Goal: Information Seeking & Learning: Learn about a topic

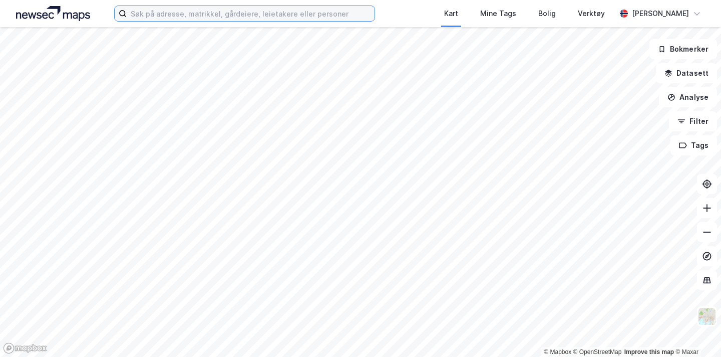
click at [215, 14] on input at bounding box center [251, 13] width 248 height 15
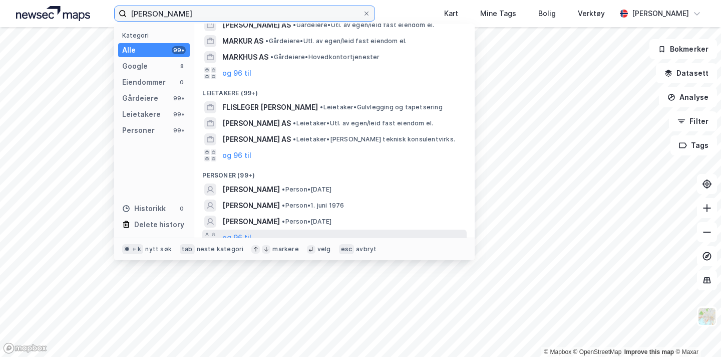
scroll to position [114, 0]
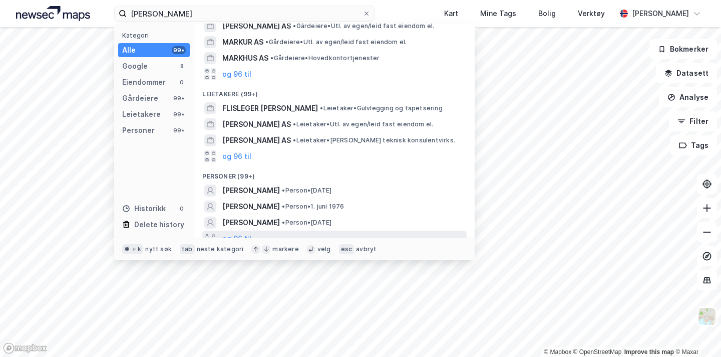
click at [251, 230] on div "og 96 til" at bounding box center [334, 238] width 264 height 16
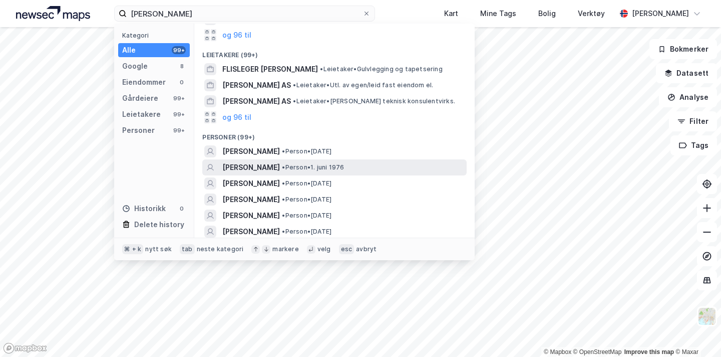
scroll to position [154, 0]
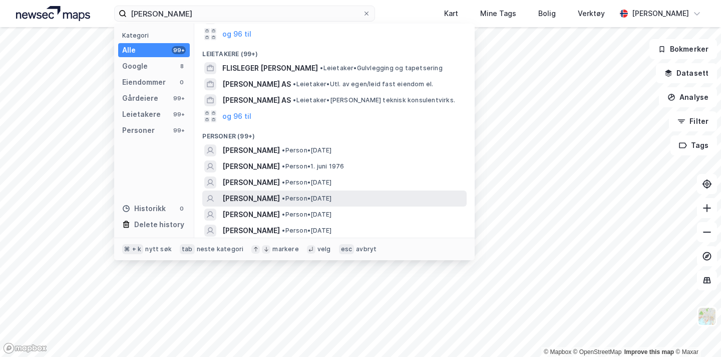
click at [262, 192] on span "[PERSON_NAME]" at bounding box center [251, 198] width 58 height 12
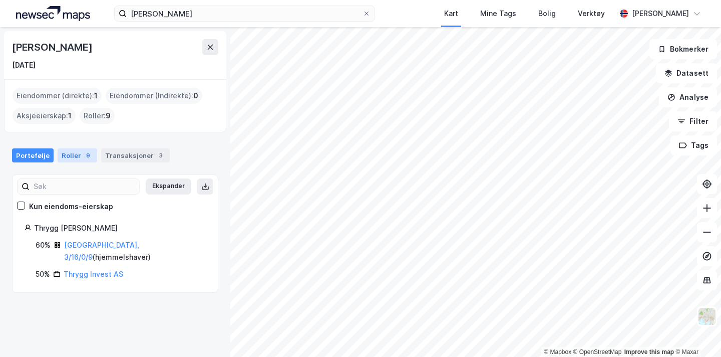
click at [66, 153] on div "Roller 9" at bounding box center [78, 155] width 40 height 14
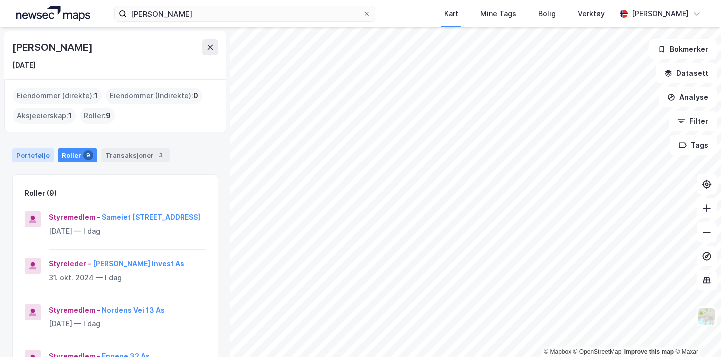
click at [36, 156] on div "Portefølje" at bounding box center [33, 155] width 42 height 14
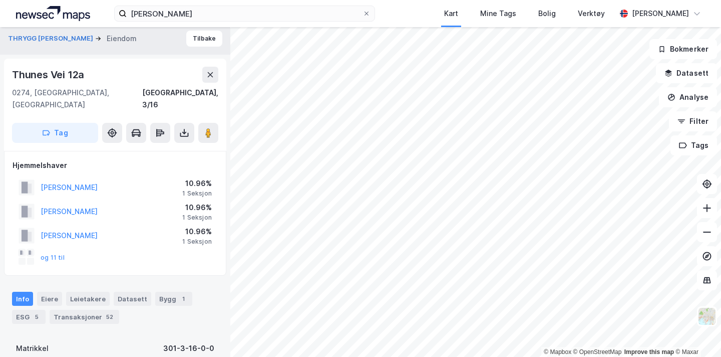
scroll to position [6, 0]
click at [0, 0] on button "og 11 til" at bounding box center [0, 0] width 0 height 0
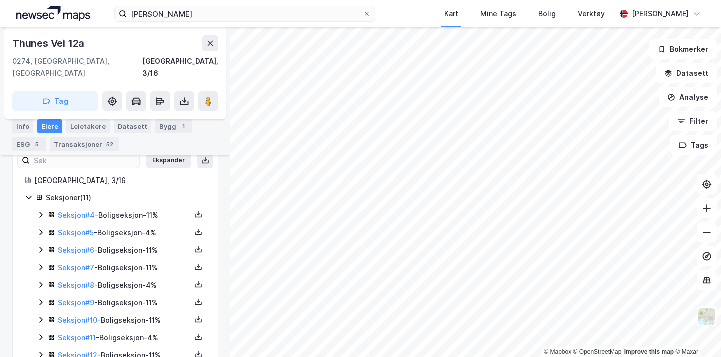
scroll to position [184, 0]
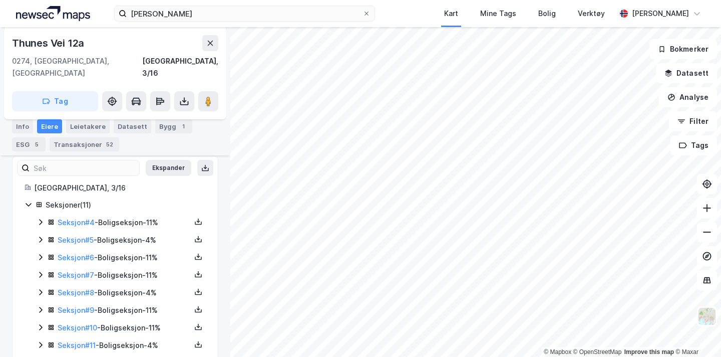
click at [39, 218] on icon at bounding box center [41, 222] width 8 height 8
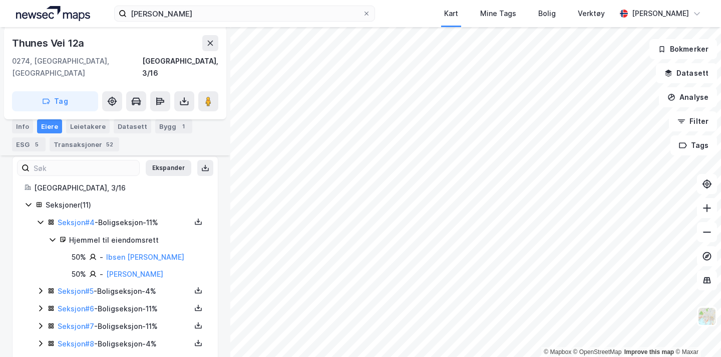
click at [40, 287] on icon at bounding box center [40, 290] width 3 height 6
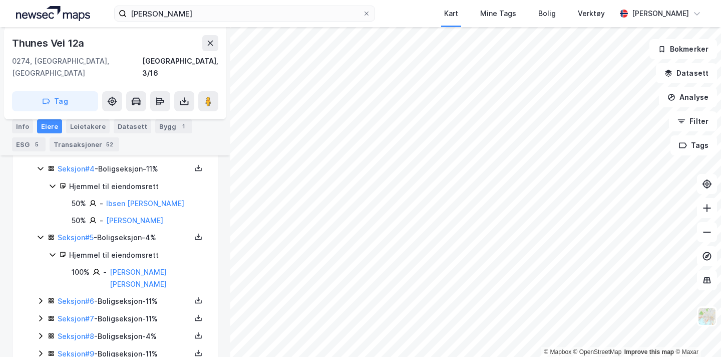
scroll to position [239, 0]
click at [41, 296] on icon at bounding box center [40, 299] width 3 height 6
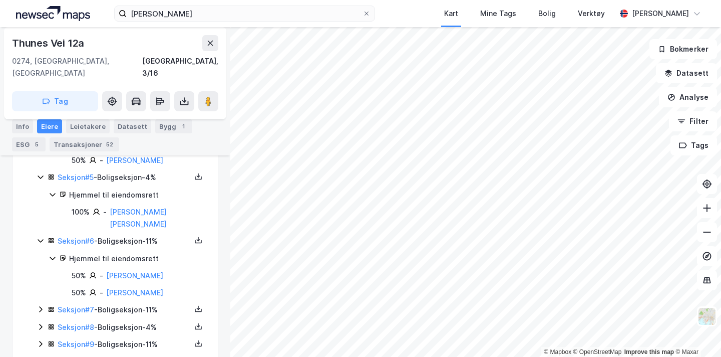
click at [37, 305] on icon at bounding box center [41, 309] width 8 height 8
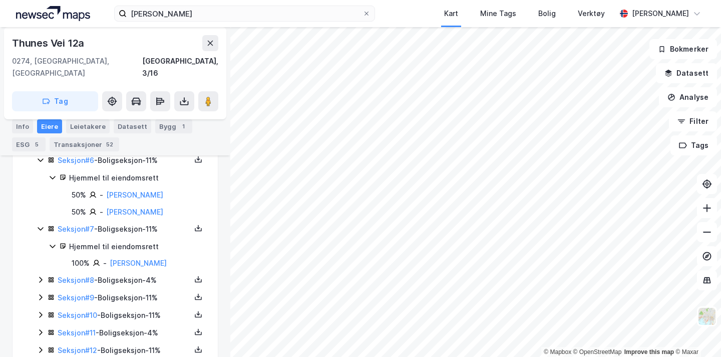
scroll to position [379, 0]
click at [38, 275] on icon at bounding box center [41, 279] width 8 height 8
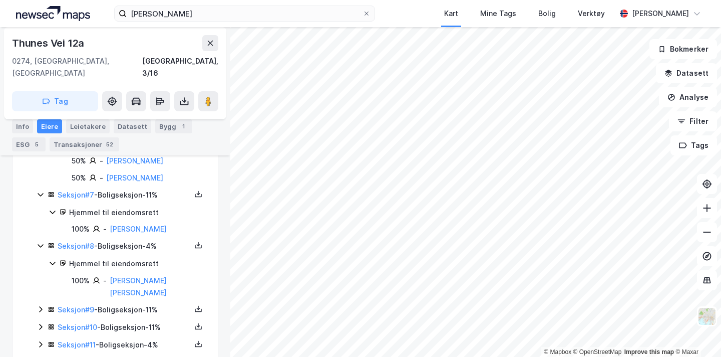
scroll to position [415, 0]
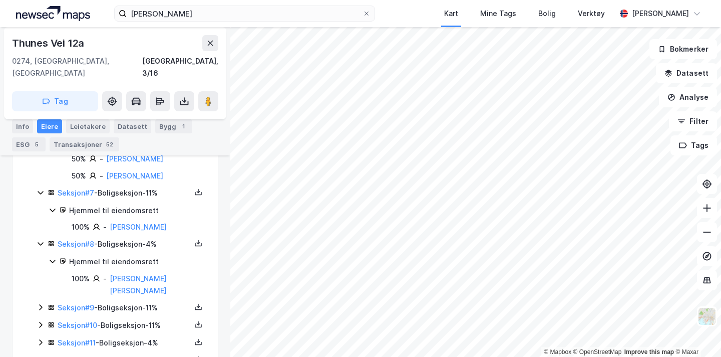
click at [42, 303] on icon at bounding box center [41, 307] width 8 height 8
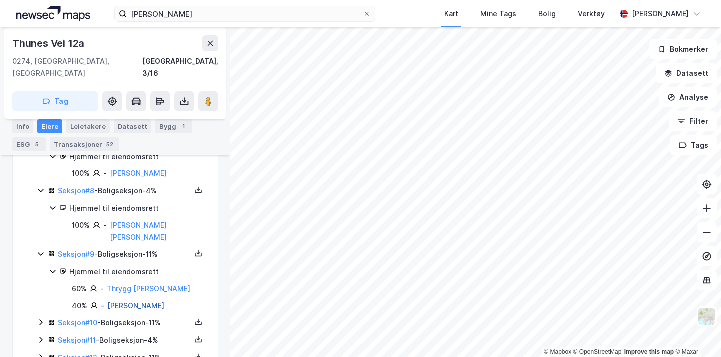
click at [153, 301] on link "[PERSON_NAME]" at bounding box center [135, 305] width 57 height 9
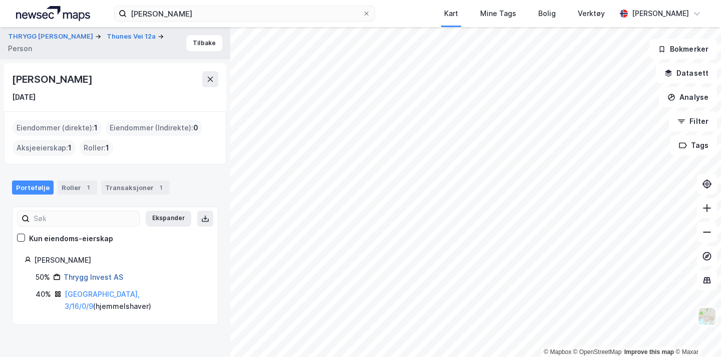
click at [97, 280] on link "Thrygg Invest AS" at bounding box center [94, 276] width 60 height 9
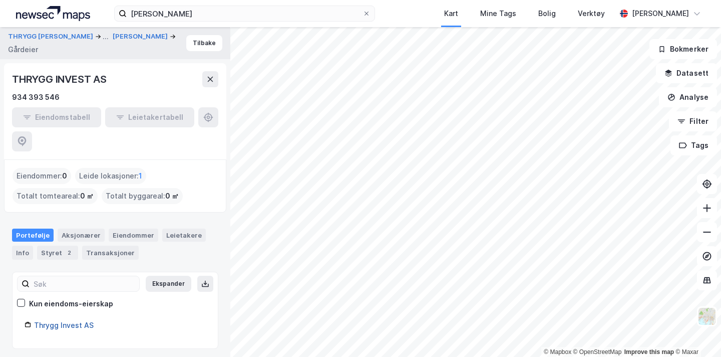
click at [61, 321] on link "Thrygg Invest AS" at bounding box center [64, 325] width 60 height 9
drag, startPoint x: 136, startPoint y: 84, endPoint x: 17, endPoint y: 59, distance: 121.9
click at [17, 59] on div "[PERSON_NAME] ... [PERSON_NAME] Gårdeier Tilbake [PERSON_NAME] INVEST AS 934 39…" at bounding box center [115, 192] width 230 height 330
click at [22, 79] on div "THRYGG INVEST AS" at bounding box center [60, 79] width 97 height 16
drag, startPoint x: 20, startPoint y: 79, endPoint x: 114, endPoint y: 93, distance: 95.7
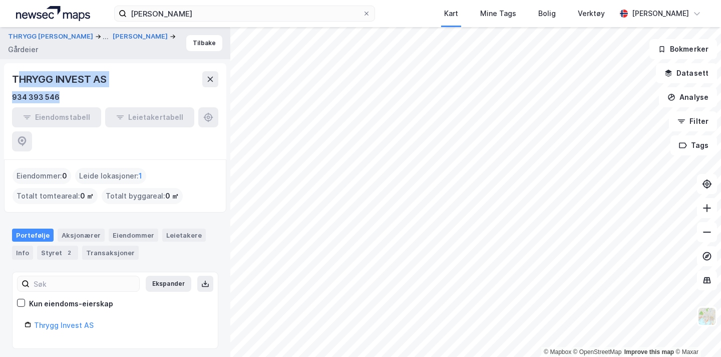
click at [114, 93] on div "THRYGG INVEST AS 934 393 546" at bounding box center [115, 87] width 206 height 32
click at [114, 92] on div "934 393 546" at bounding box center [115, 97] width 206 height 12
drag, startPoint x: 112, startPoint y: 85, endPoint x: 1, endPoint y: 75, distance: 111.6
click at [1, 75] on div "[PERSON_NAME] ... [PERSON_NAME] Gårdeier Tilbake [PERSON_NAME] INVEST AS 934 39…" at bounding box center [115, 192] width 230 height 330
copy div "THRYGG INVEST AS"
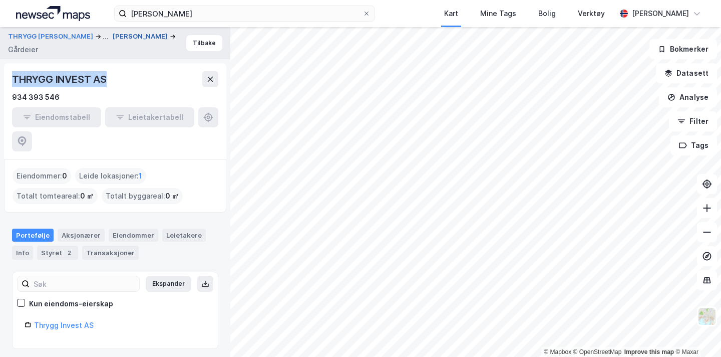
click at [113, 42] on button "[PERSON_NAME]" at bounding box center [141, 37] width 57 height 10
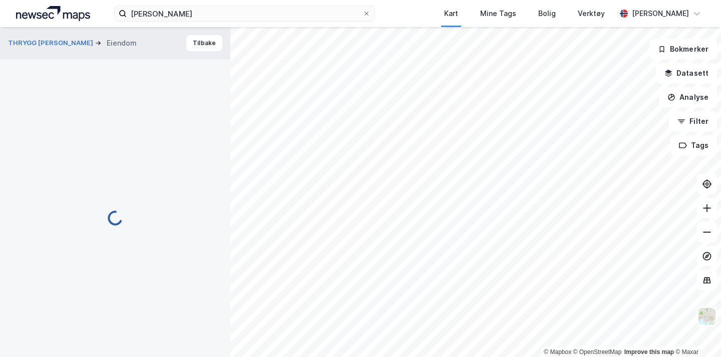
scroll to position [247, 0]
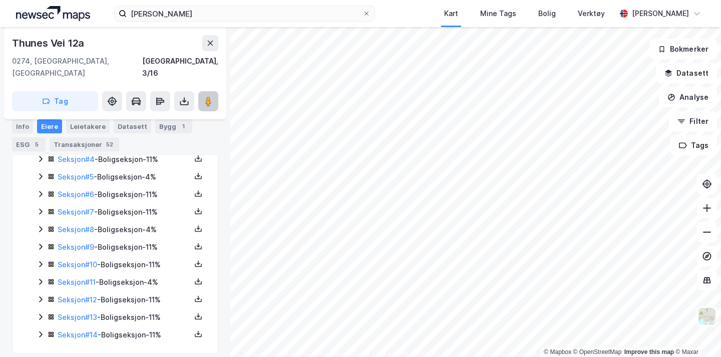
click at [199, 93] on button at bounding box center [208, 101] width 20 height 20
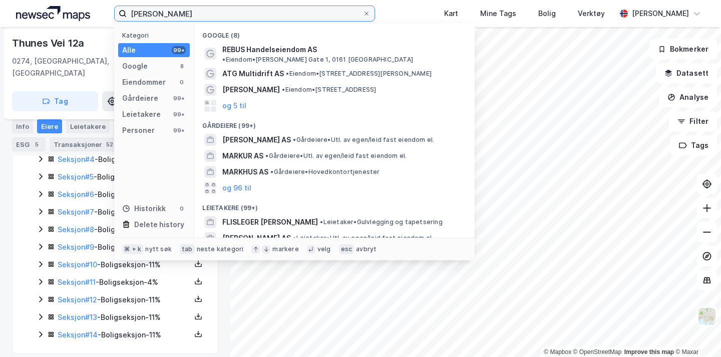
drag, startPoint x: 202, startPoint y: 14, endPoint x: 80, endPoint y: 9, distance: 122.3
click at [80, 10] on div "[PERSON_NAME] Kategori Alle 99+ Google 8 Eiendommer 0 Gårdeiere 99+ Leietakere …" at bounding box center [360, 13] width 721 height 27
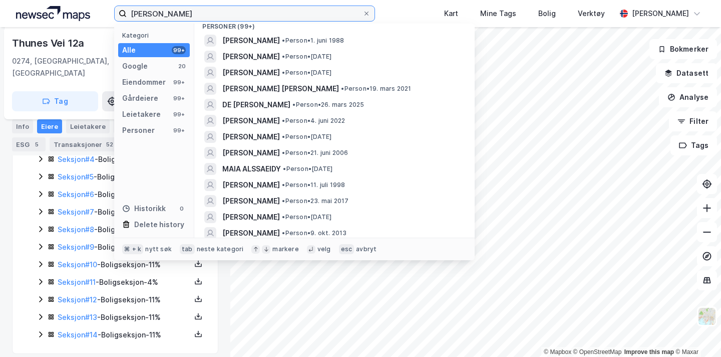
scroll to position [348, 0]
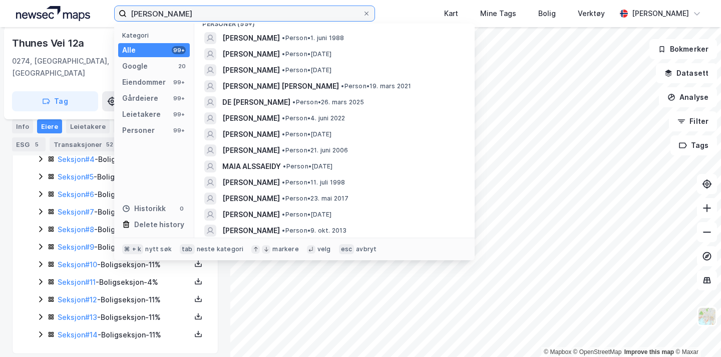
click at [143, 14] on input "[PERSON_NAME]" at bounding box center [245, 13] width 236 height 15
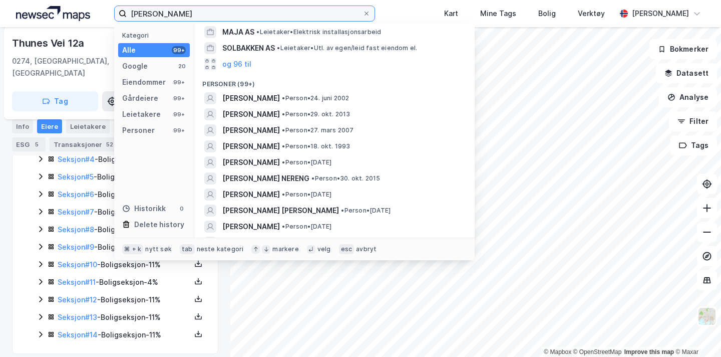
scroll to position [282, 0]
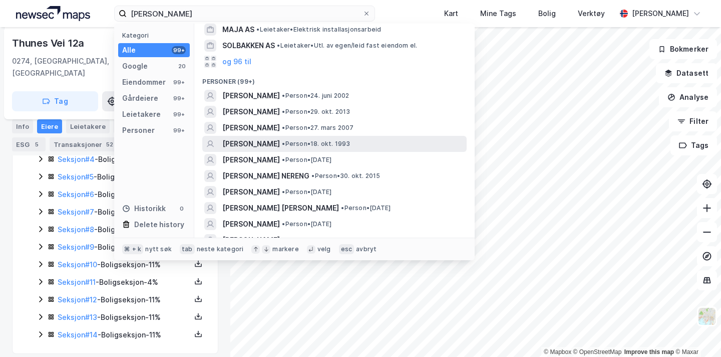
click at [280, 141] on span "[PERSON_NAME]" at bounding box center [251, 144] width 58 height 12
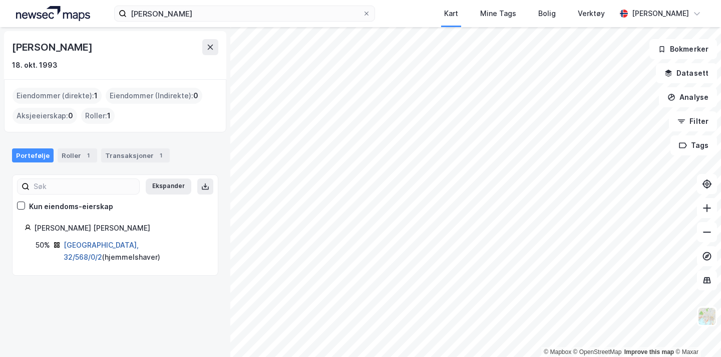
click at [102, 244] on link "[GEOGRAPHIC_DATA], 32/568/0/2" at bounding box center [101, 250] width 75 height 21
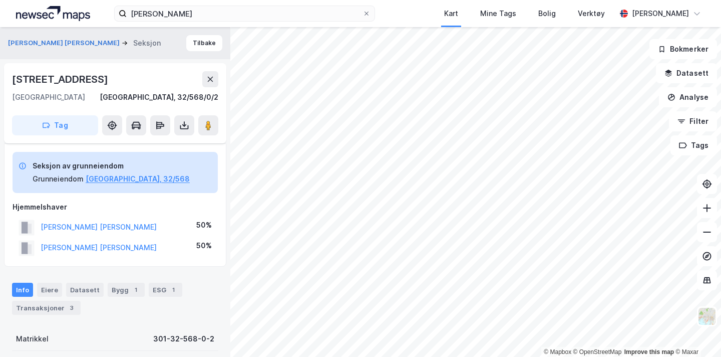
scroll to position [206, 0]
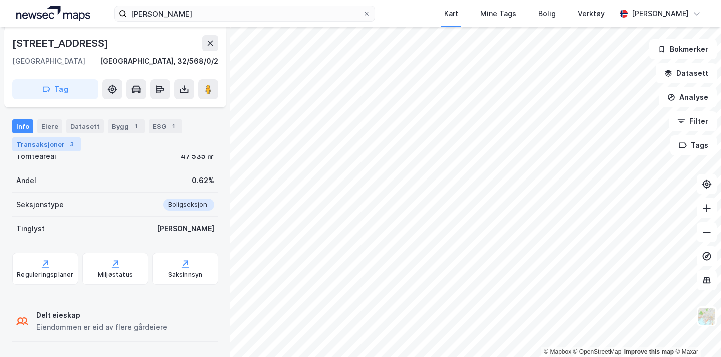
click at [62, 146] on div "Transaksjoner 3" at bounding box center [46, 144] width 69 height 14
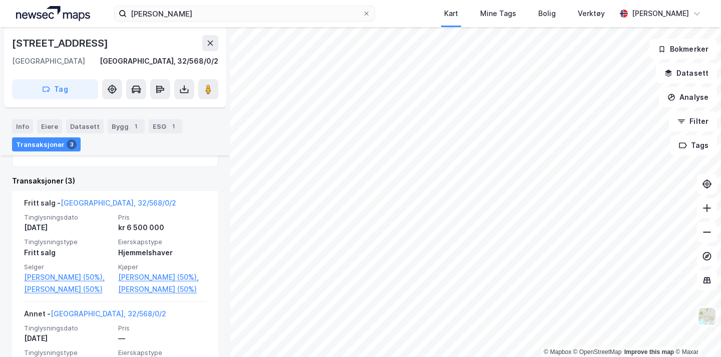
scroll to position [312, 0]
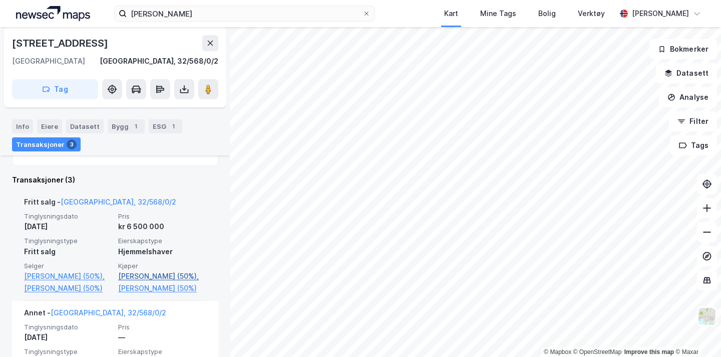
drag, startPoint x: 116, startPoint y: 275, endPoint x: 175, endPoint y: 288, distance: 60.0
click at [175, 288] on div "Tinglysningsdato [DATE] Pris kr 6 500 000 Tinglysningstype Fritt salg Eierskaps…" at bounding box center [115, 253] width 182 height 82
copy link "[PERSON_NAME] (50%),"
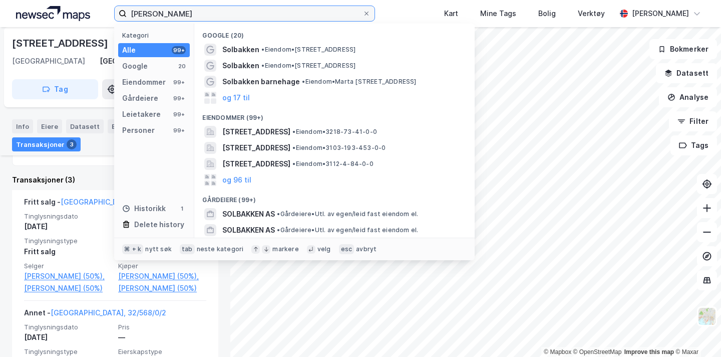
drag, startPoint x: 215, startPoint y: 11, endPoint x: 62, endPoint y: 10, distance: 153.3
click at [69, 10] on div "[PERSON_NAME] Kategori Alle 99+ Google 20 Eiendommer 99+ Gårdeiere 99+ Leietake…" at bounding box center [360, 13] width 721 height 27
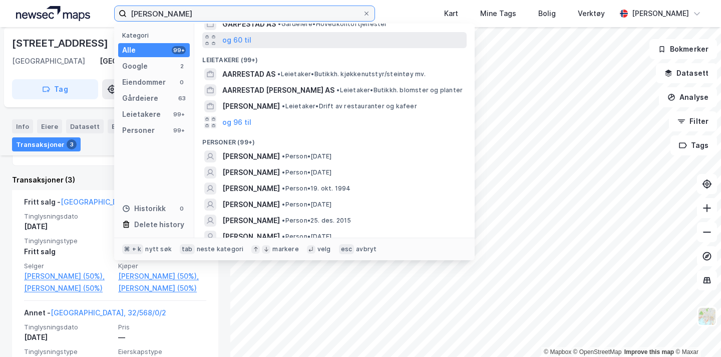
scroll to position [110, 0]
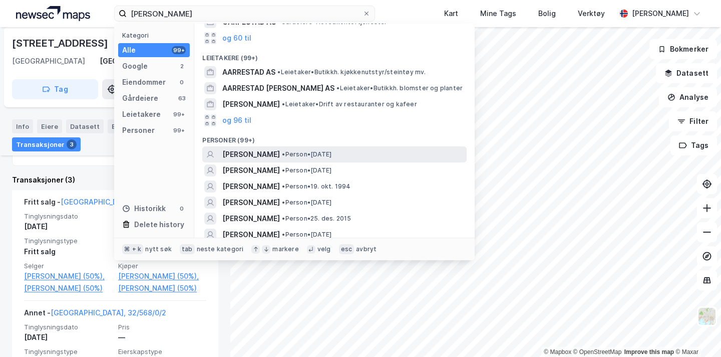
click at [280, 158] on span "[PERSON_NAME]" at bounding box center [251, 154] width 58 height 12
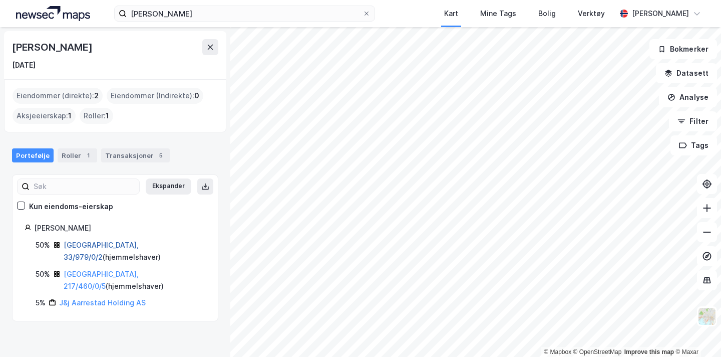
click at [102, 240] on link "[GEOGRAPHIC_DATA], 33/979/0/2" at bounding box center [101, 250] width 75 height 21
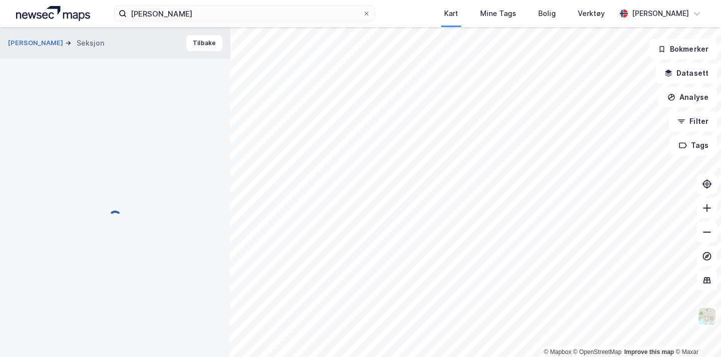
scroll to position [206, 0]
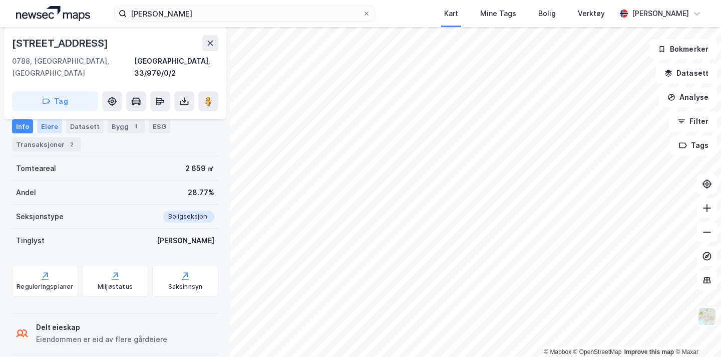
click at [46, 123] on div "Eiere" at bounding box center [49, 126] width 25 height 14
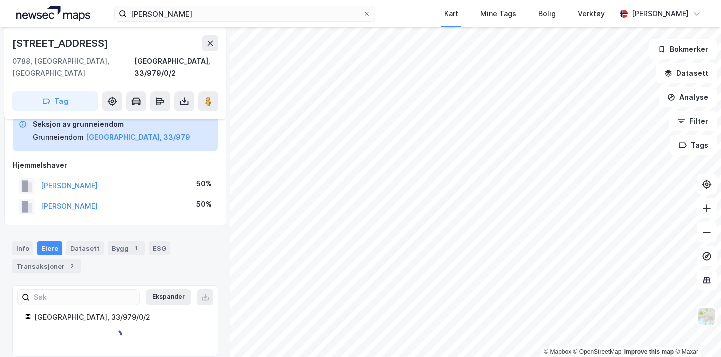
scroll to position [84, 0]
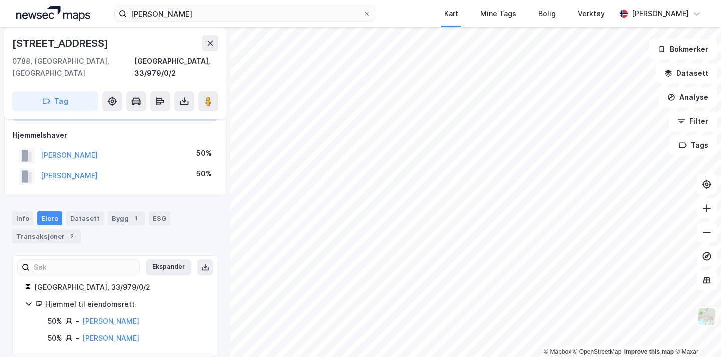
drag, startPoint x: 120, startPoint y: 140, endPoint x: 29, endPoint y: 126, distance: 91.7
click at [29, 129] on div "Hjemmelshaver [PERSON_NAME] 50% [PERSON_NAME] 50%" at bounding box center [115, 157] width 205 height 57
click at [131, 145] on div "[PERSON_NAME] 50%" at bounding box center [115, 155] width 205 height 21
drag, startPoint x: 131, startPoint y: 143, endPoint x: 30, endPoint y: 138, distance: 101.8
click at [30, 145] on div "[PERSON_NAME] 50%" at bounding box center [115, 155] width 205 height 21
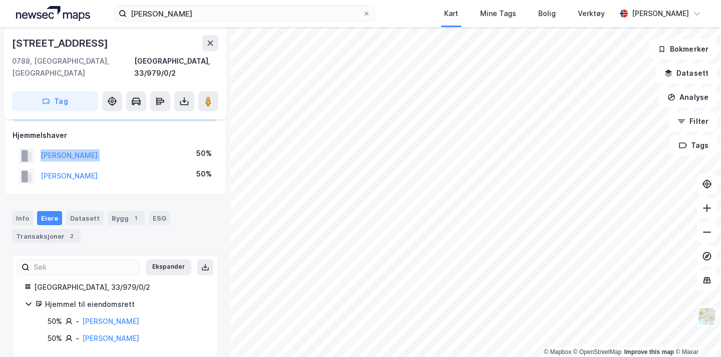
click at [30, 148] on rect at bounding box center [27, 156] width 16 height 16
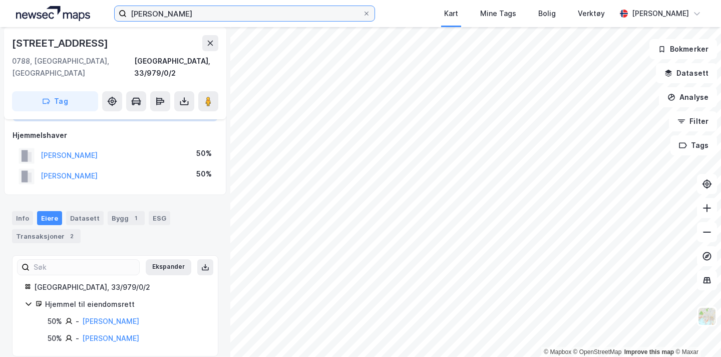
click at [169, 15] on input "[PERSON_NAME]" at bounding box center [245, 13] width 236 height 15
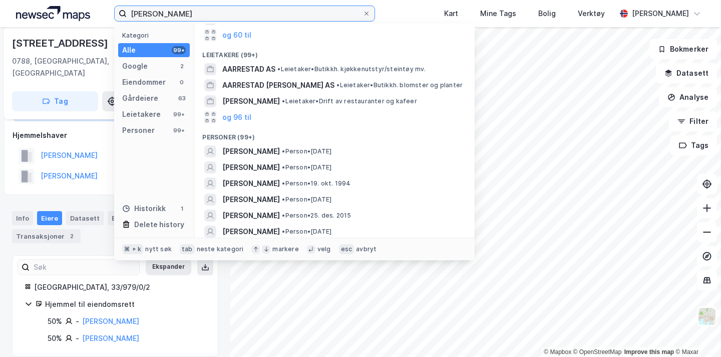
scroll to position [117, 0]
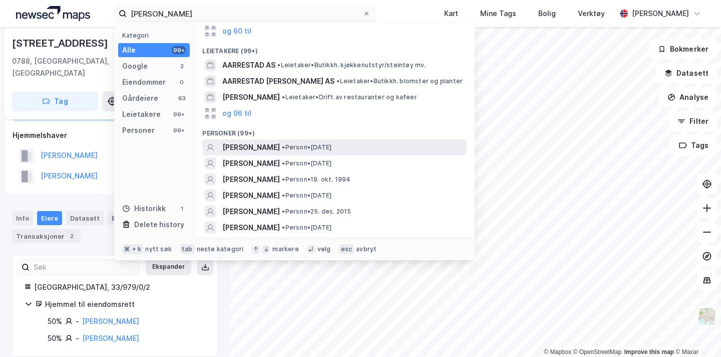
click at [324, 145] on span "• Person • [DATE]" at bounding box center [307, 147] width 50 height 8
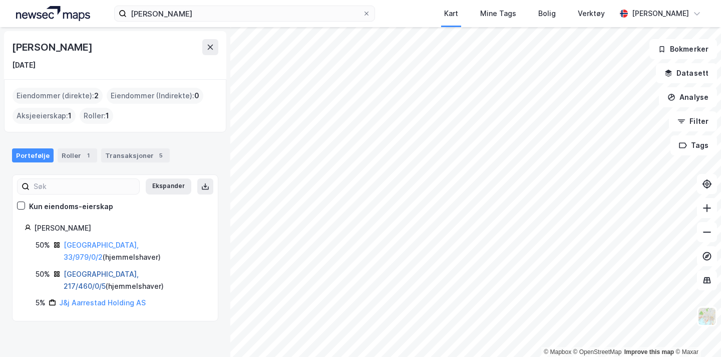
click at [94, 269] on link "[GEOGRAPHIC_DATA], 217/460/0/5" at bounding box center [101, 279] width 75 height 21
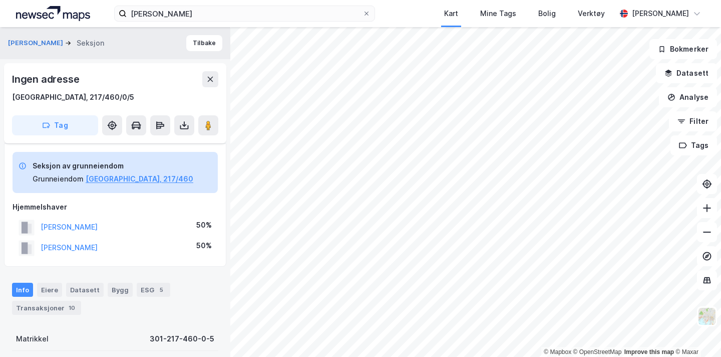
scroll to position [84, 0]
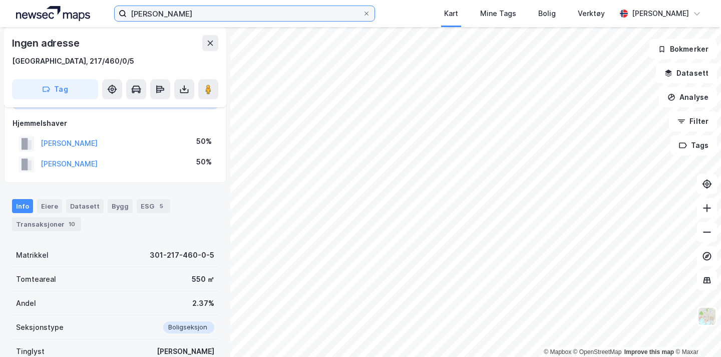
click at [223, 18] on input "[PERSON_NAME]" at bounding box center [245, 13] width 236 height 15
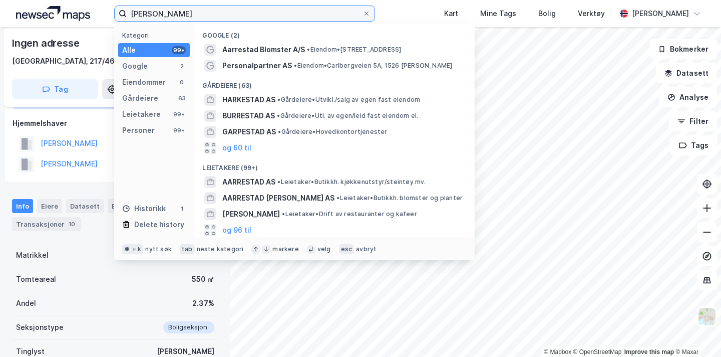
click at [223, 18] on input "[PERSON_NAME]" at bounding box center [245, 13] width 236 height 15
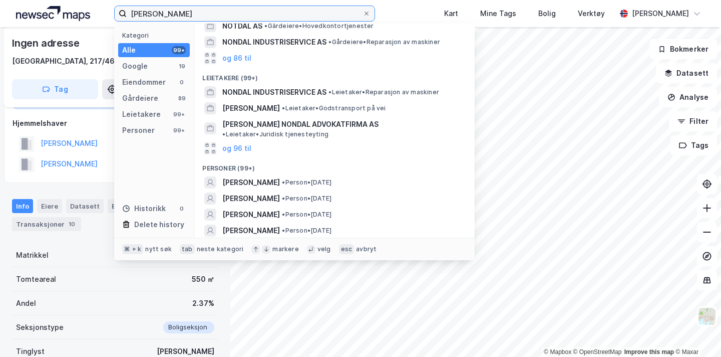
scroll to position [145, 0]
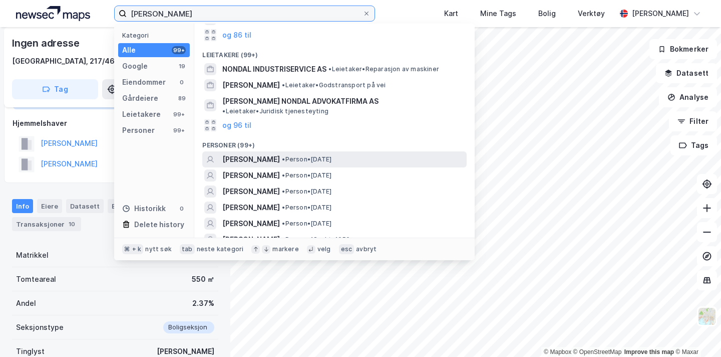
type input "[PERSON_NAME]"
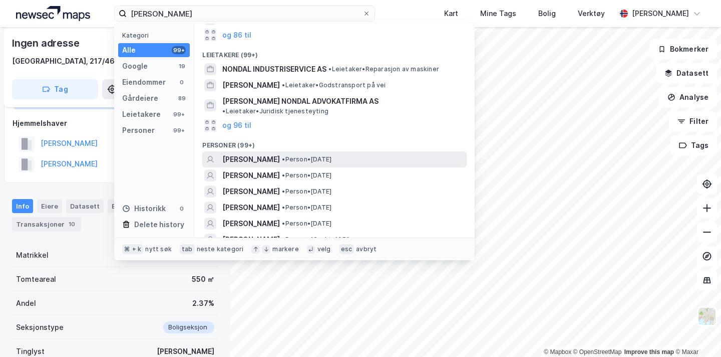
click at [286, 151] on div "[PERSON_NAME] • Person • [DATE]" at bounding box center [334, 159] width 264 height 16
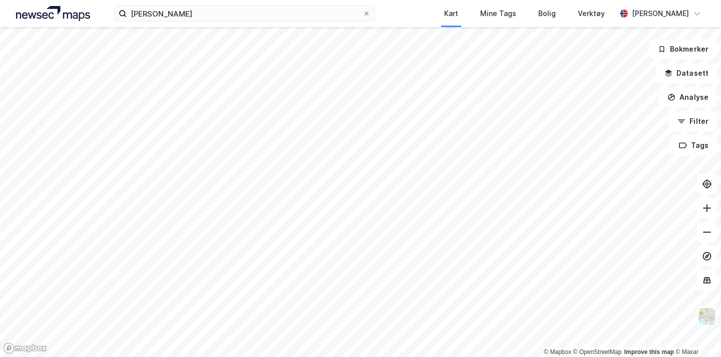
click at [197, 24] on div "vilde nondal Kart Mine Tags [PERSON_NAME] Verktøy [PERSON_NAME]" at bounding box center [360, 13] width 721 height 27
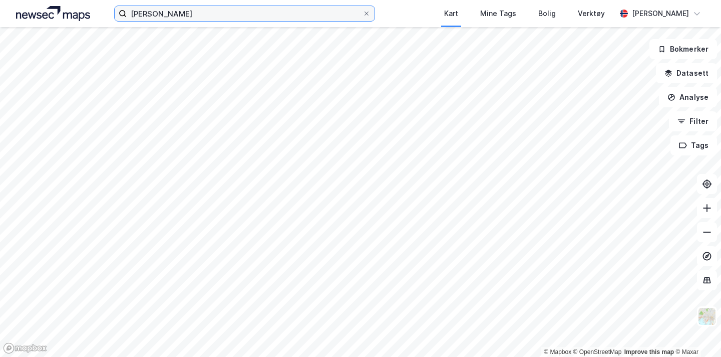
click at [197, 13] on input "[PERSON_NAME]" at bounding box center [245, 13] width 236 height 15
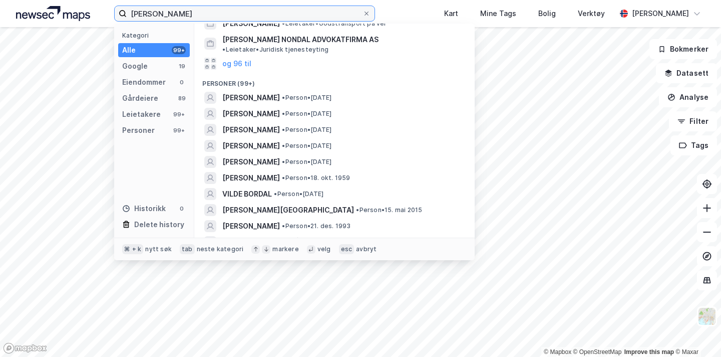
scroll to position [209, 0]
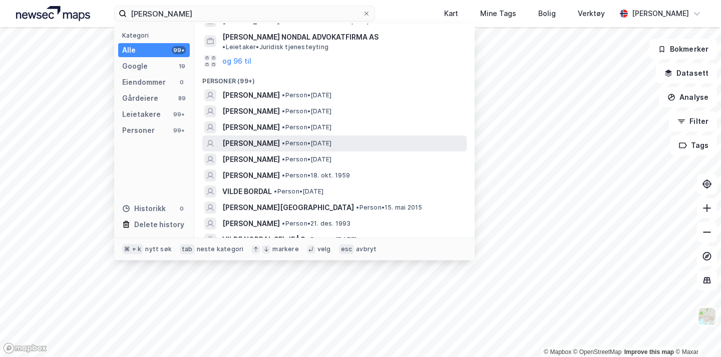
click at [263, 137] on span "[PERSON_NAME]" at bounding box center [251, 143] width 58 height 12
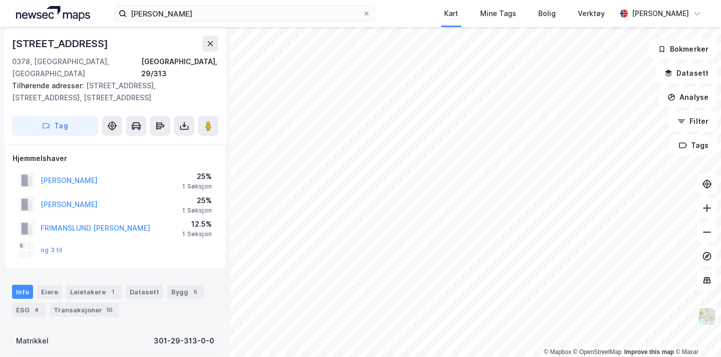
scroll to position [5, 0]
click at [0, 0] on button "og 3 til" at bounding box center [0, 0] width 0 height 0
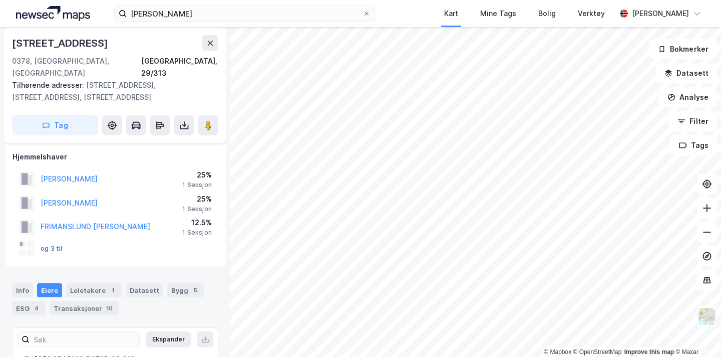
scroll to position [115, 0]
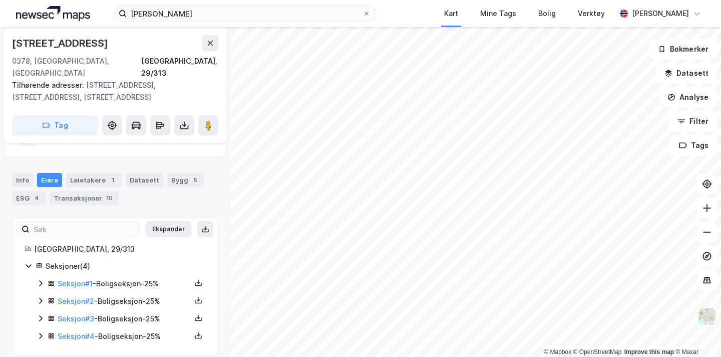
click at [46, 277] on div "Seksjon # 1 - Boligseksjon - 25%" at bounding box center [121, 283] width 169 height 13
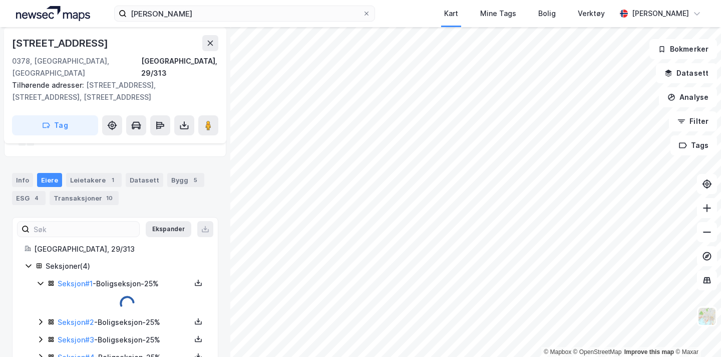
click at [38, 279] on icon at bounding box center [41, 283] width 8 height 8
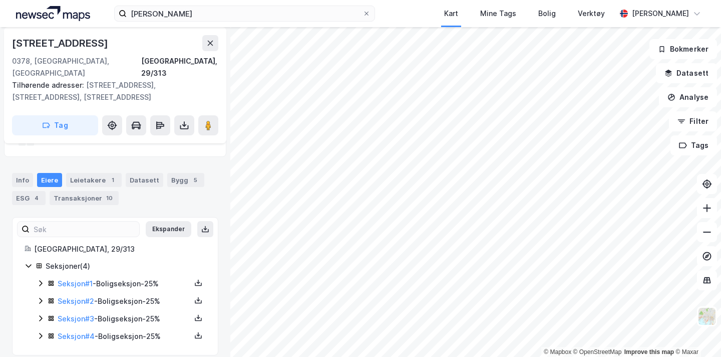
click at [38, 279] on icon at bounding box center [41, 283] width 8 height 8
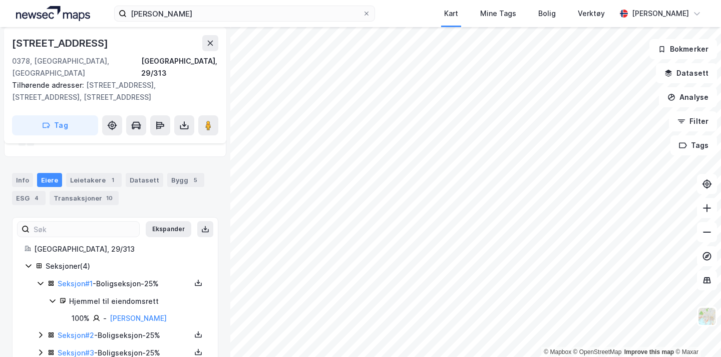
click at [43, 331] on icon at bounding box center [41, 335] width 8 height 8
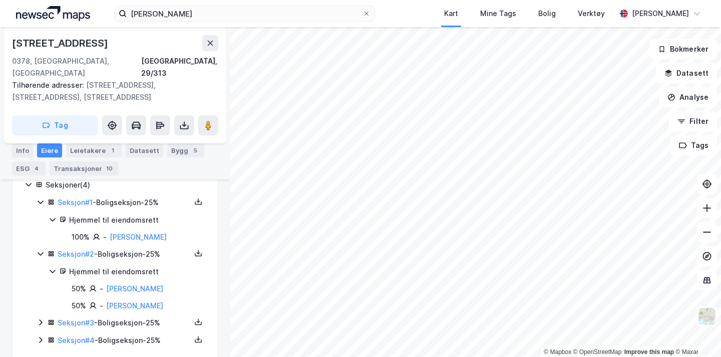
scroll to position [200, 0]
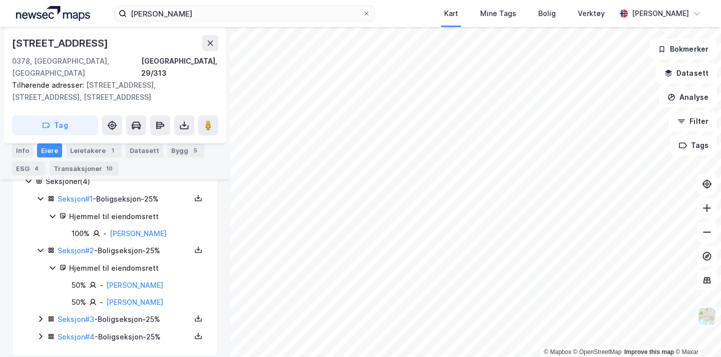
click at [42, 315] on icon at bounding box center [41, 319] width 8 height 8
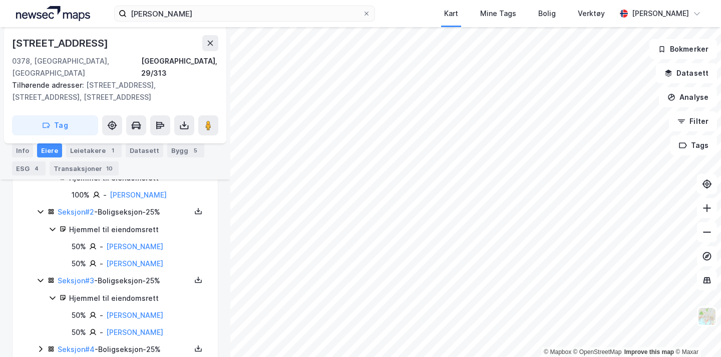
scroll to position [252, 0]
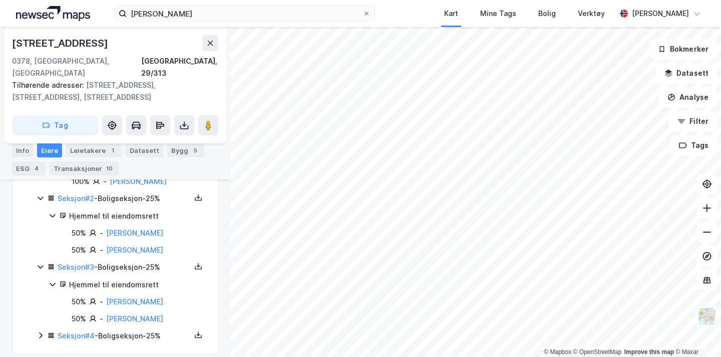
click at [38, 331] on icon at bounding box center [41, 335] width 8 height 8
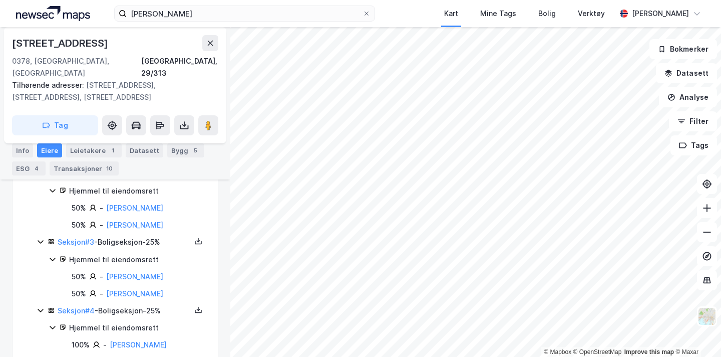
scroll to position [274, 0]
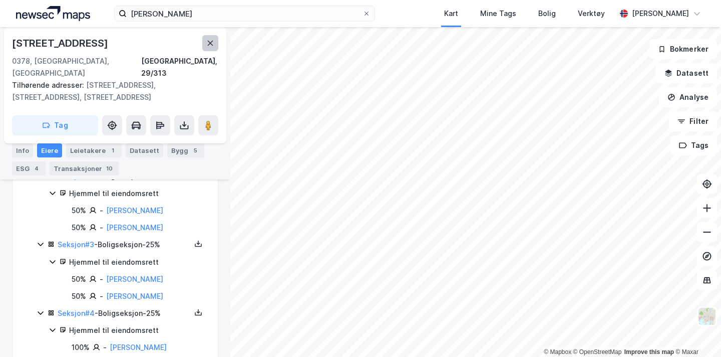
click at [207, 37] on button at bounding box center [210, 43] width 16 height 16
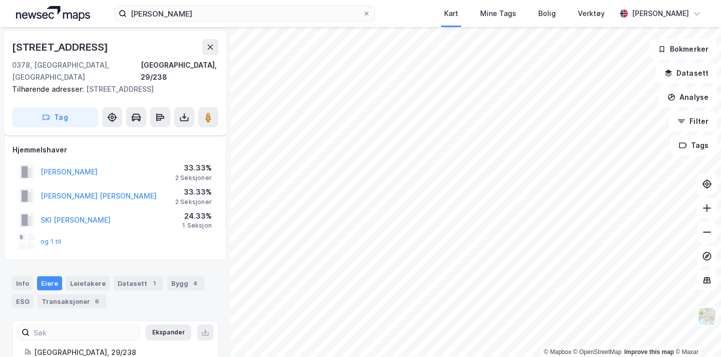
scroll to position [36, 0]
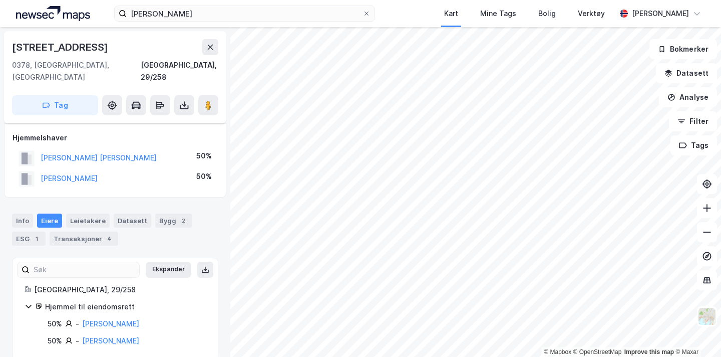
scroll to position [3, 0]
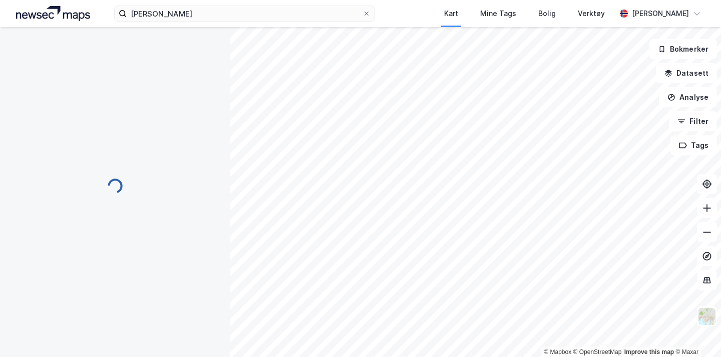
scroll to position [3, 0]
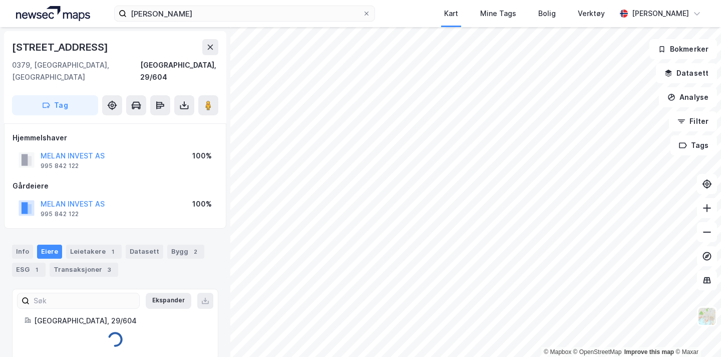
scroll to position [3, 0]
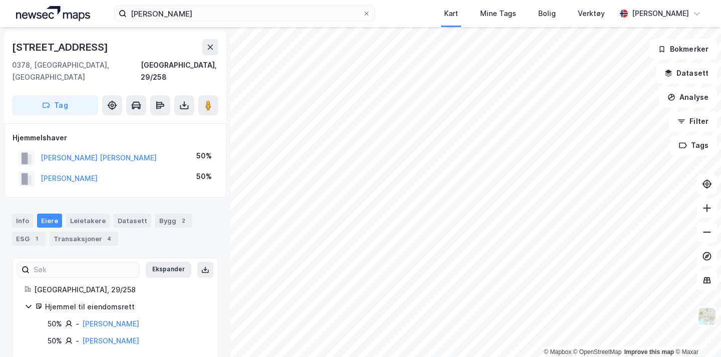
scroll to position [3, 0]
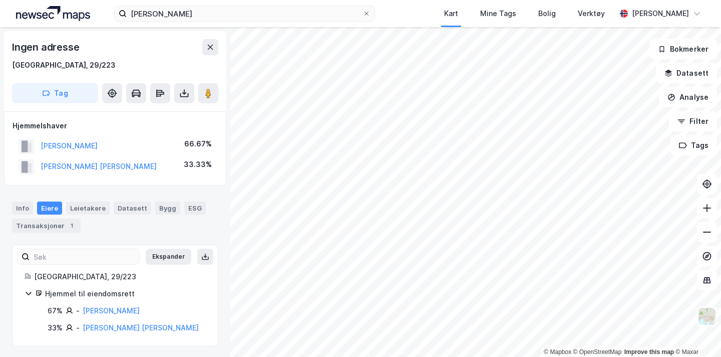
scroll to position [2, 0]
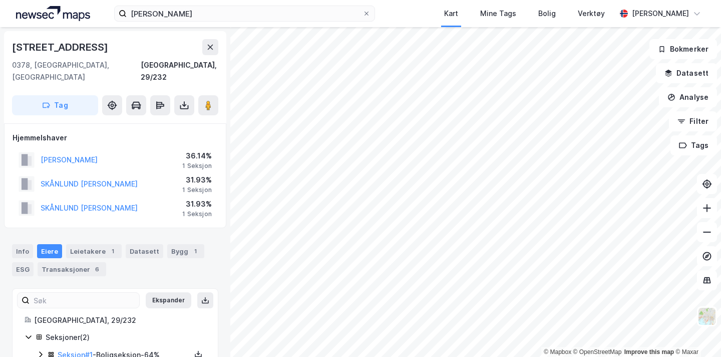
scroll to position [2, 0]
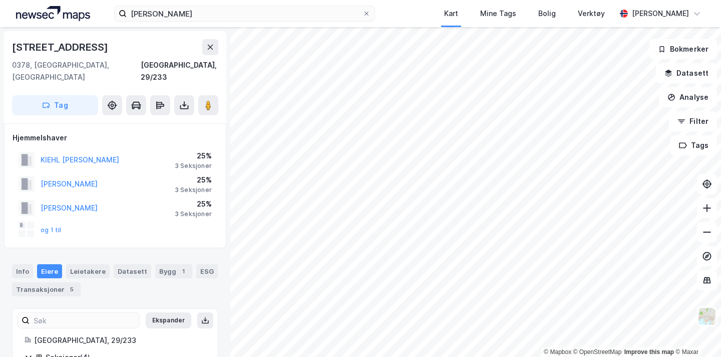
scroll to position [2, 0]
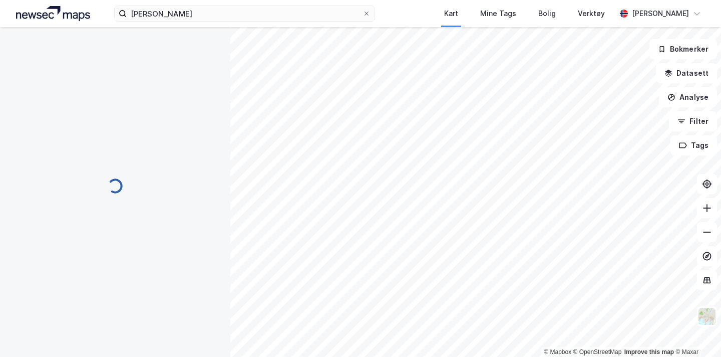
scroll to position [2, 0]
